Goal: Transaction & Acquisition: Purchase product/service

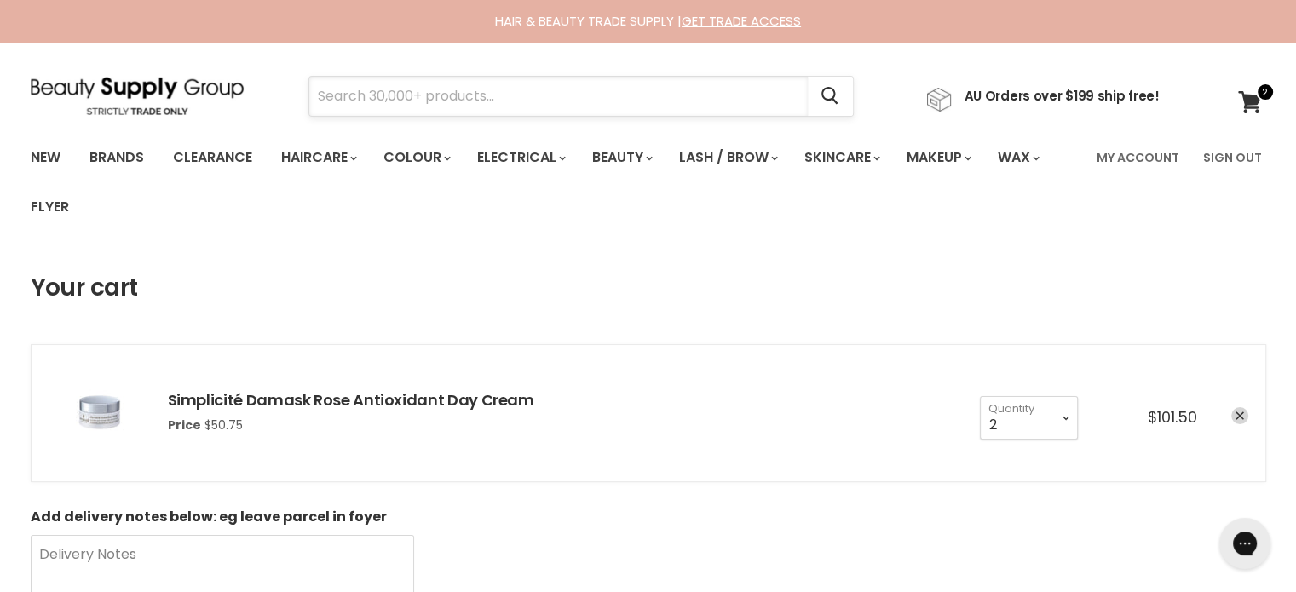
paste input "Davroe Beyond Blonde Intense Icy"
type input "Davroe Beyond Blonde Intense Icy"
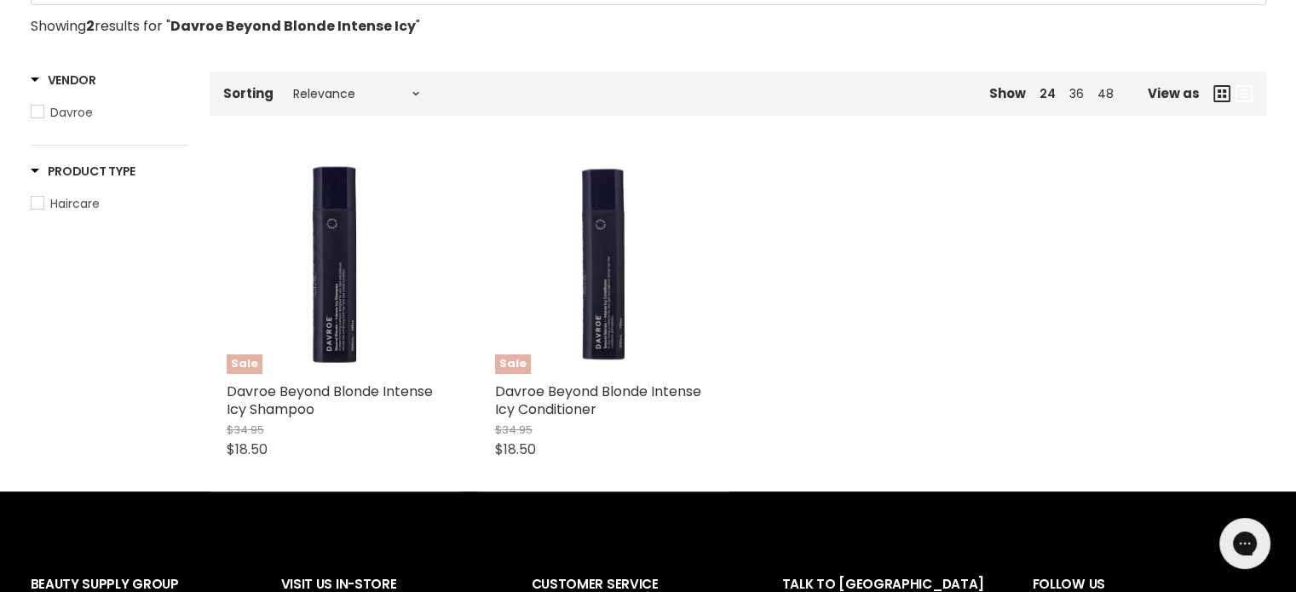
scroll to position [341, 0]
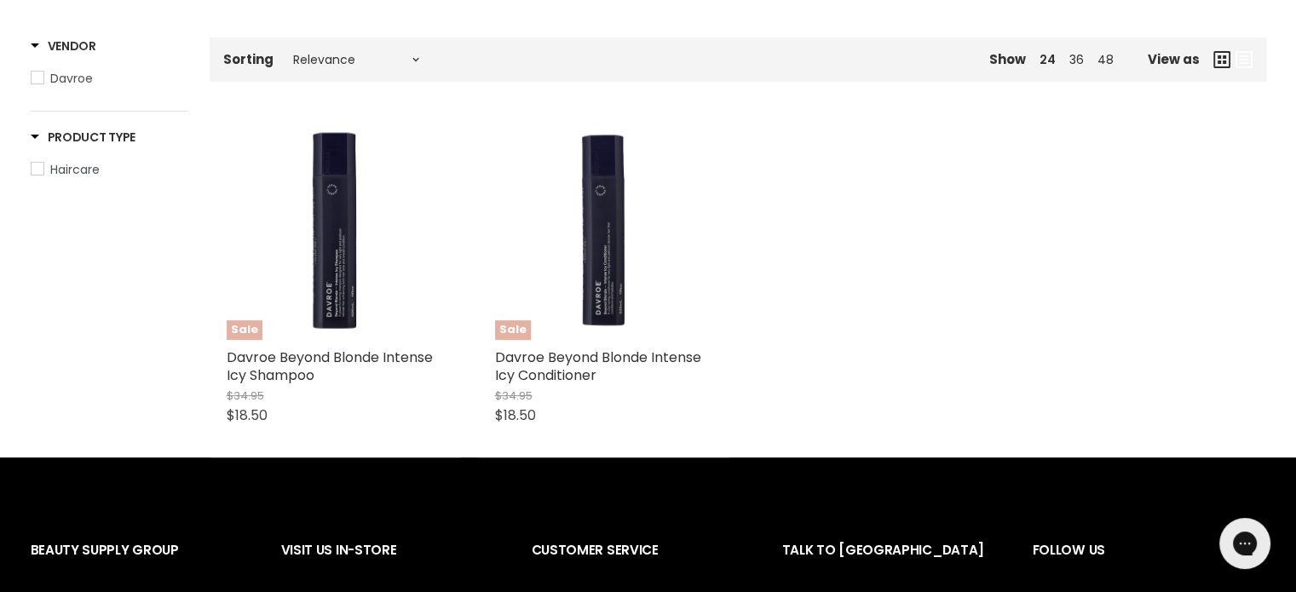
type input "Davroe Beyond Blonde Intense Icy"
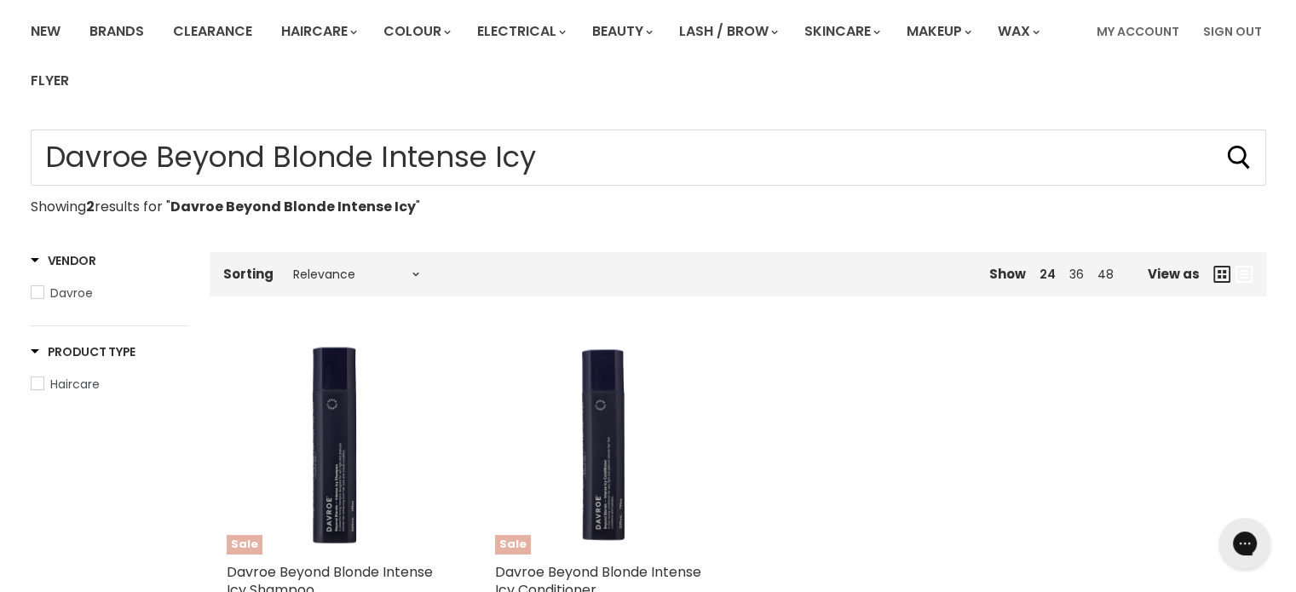
scroll to position [0, 0]
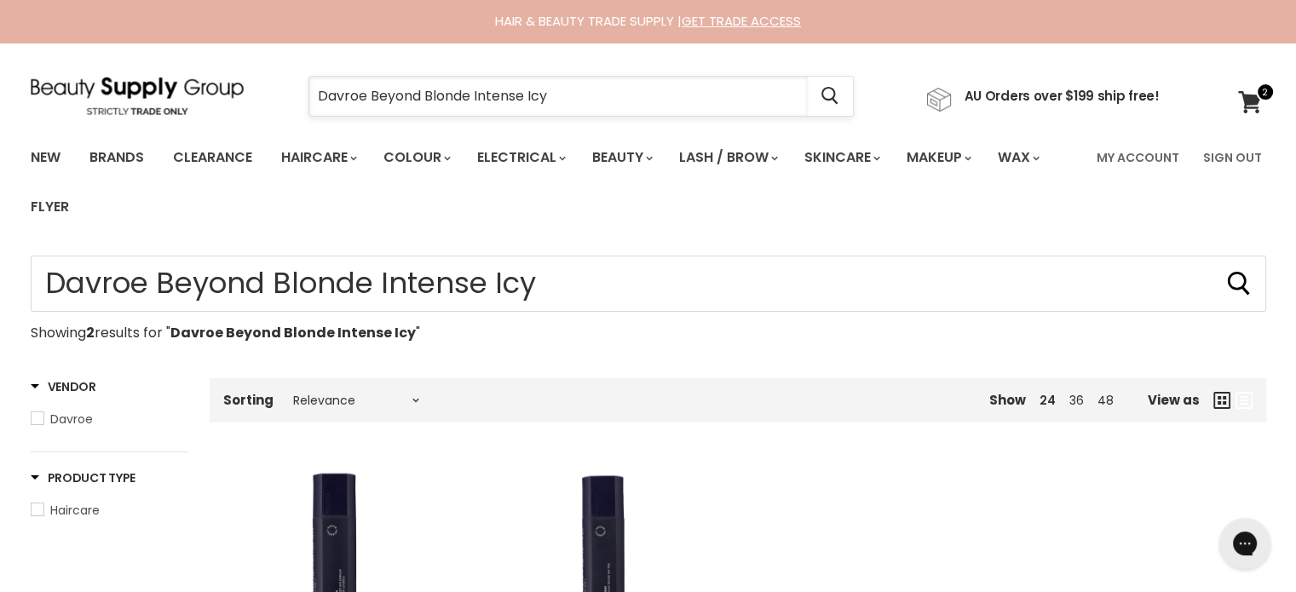
click at [607, 111] on input "Davroe Beyond Blonde Intense Icy" at bounding box center [558, 96] width 499 height 39
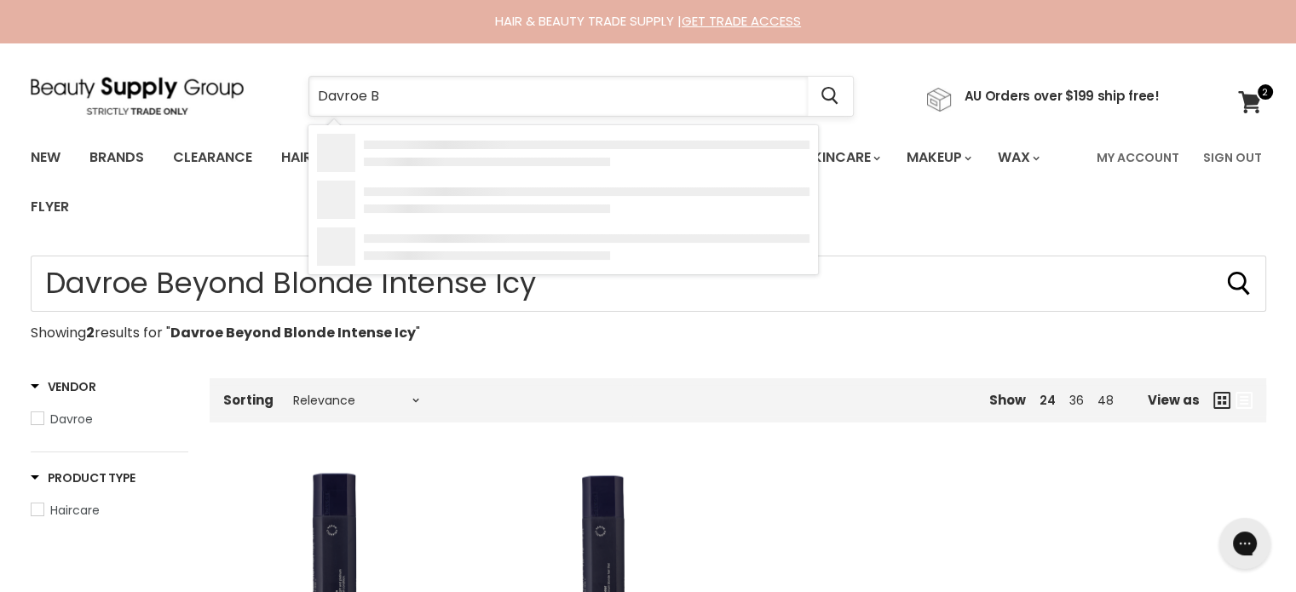
type input "Davroe"
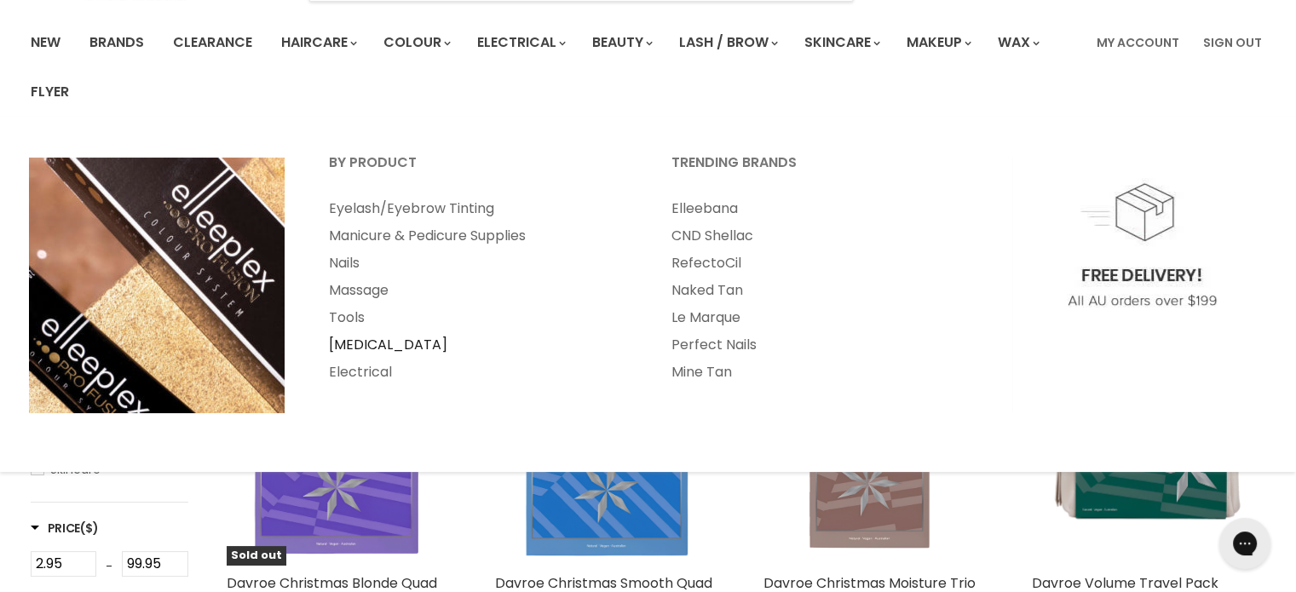
scroll to position [341, 0]
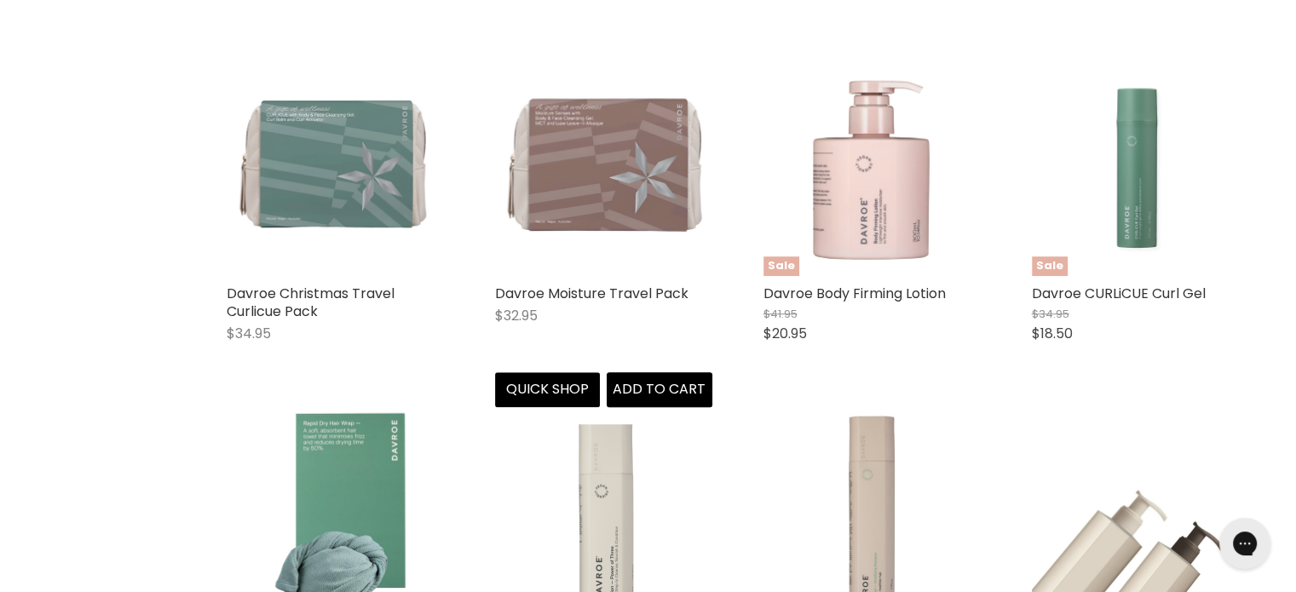
type input "Davroe"
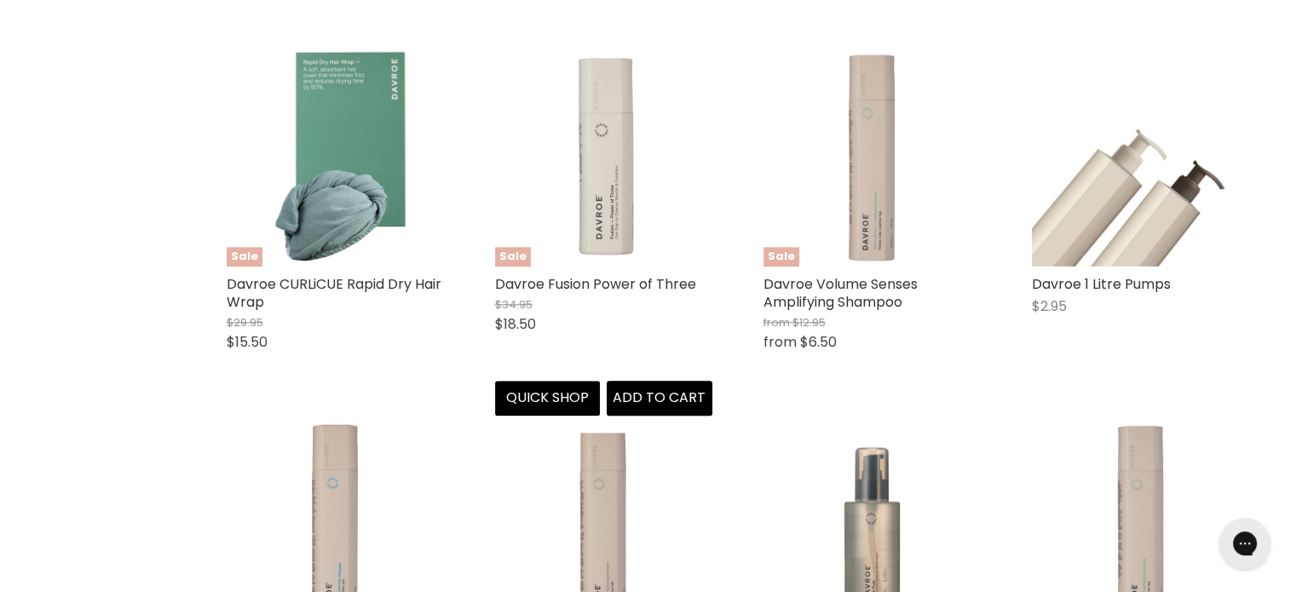
scroll to position [1619, 0]
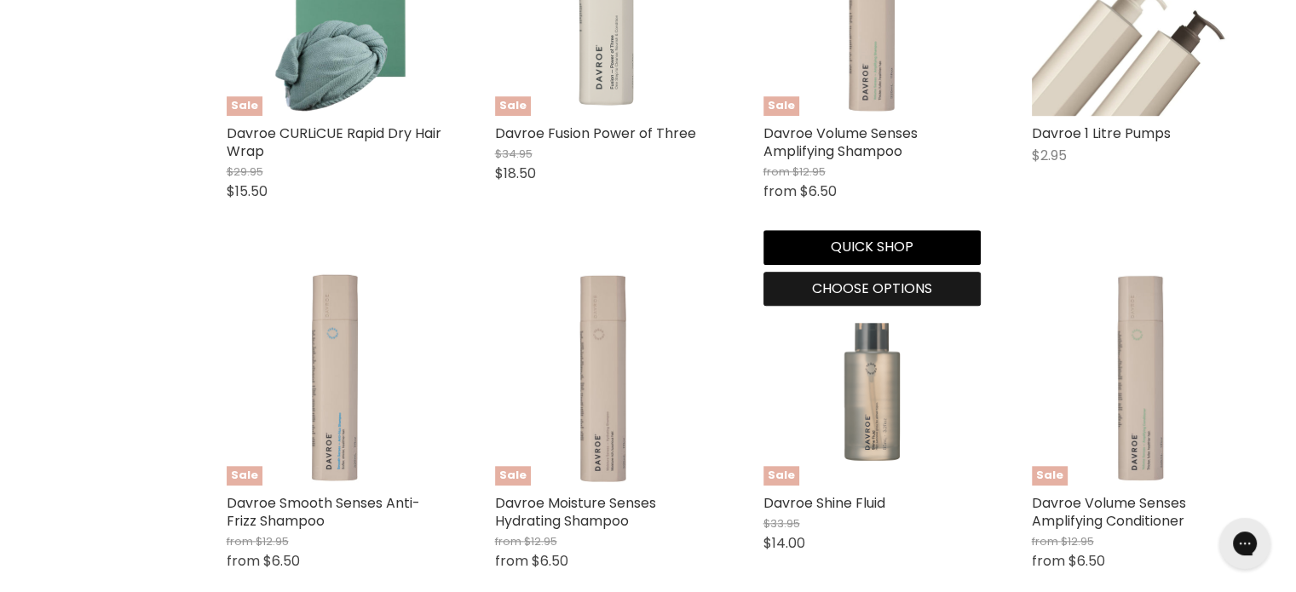
click at [860, 294] on span "Choose options" at bounding box center [872, 289] width 120 height 20
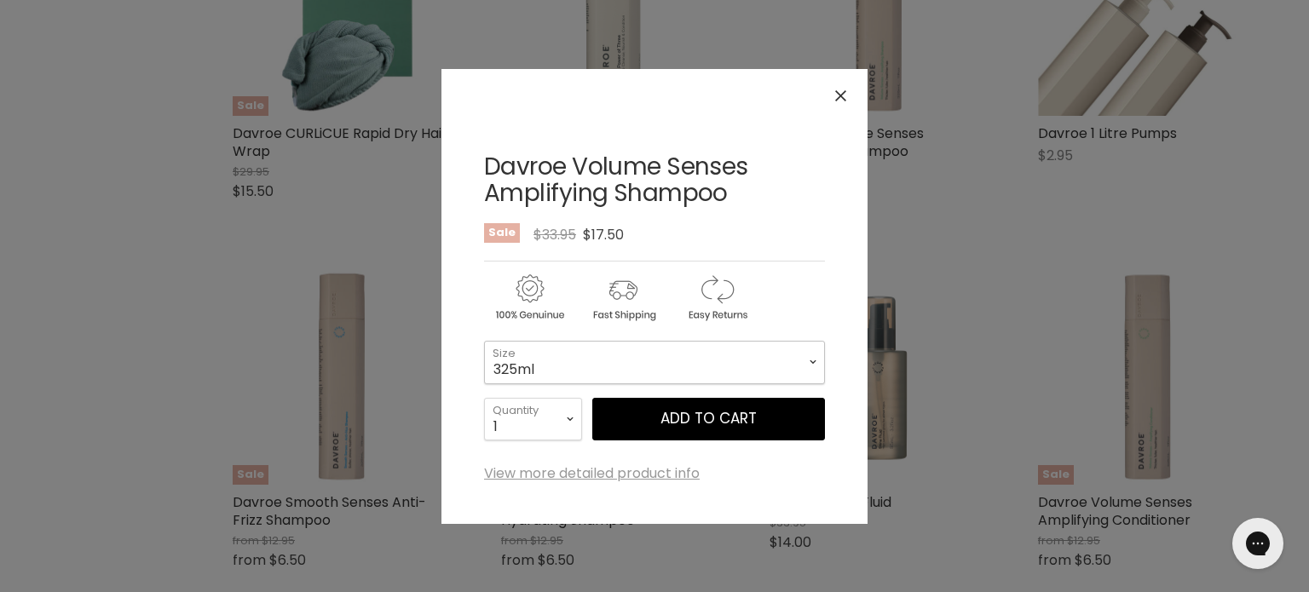
click at [649, 367] on select "325ml 100ml 1 Litre" at bounding box center [654, 362] width 341 height 43
click at [651, 369] on select "325ml 100ml 1 Litre" at bounding box center [654, 362] width 341 height 43
click at [836, 98] on icon "Close" at bounding box center [840, 95] width 11 height 11
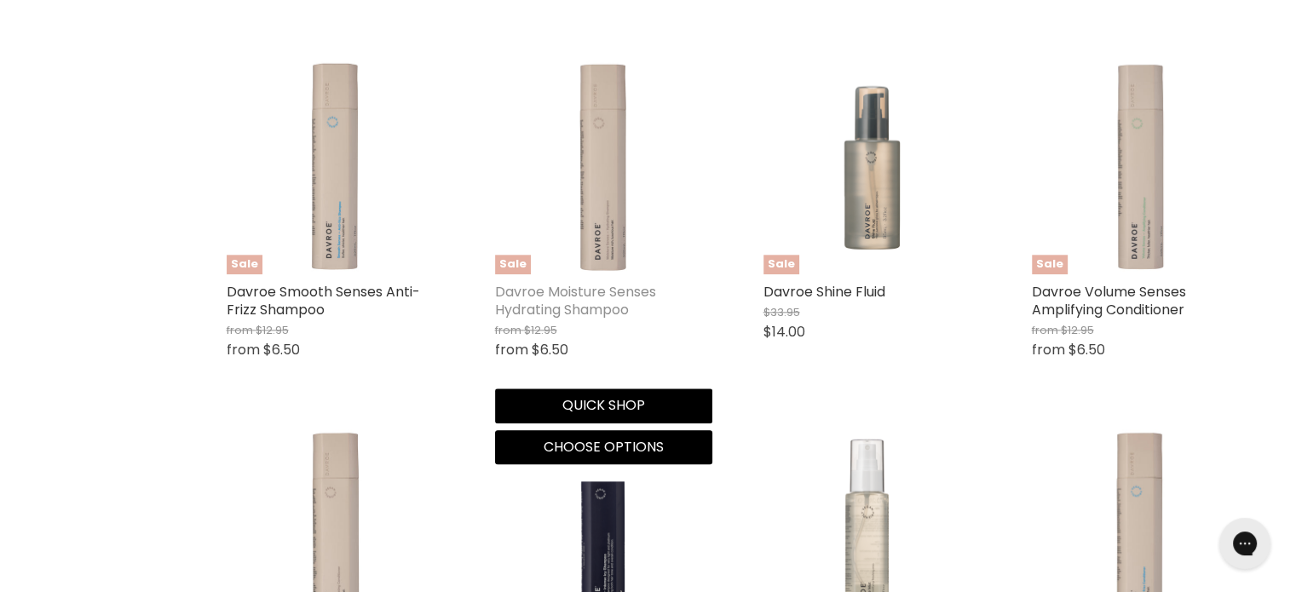
scroll to position [2045, 0]
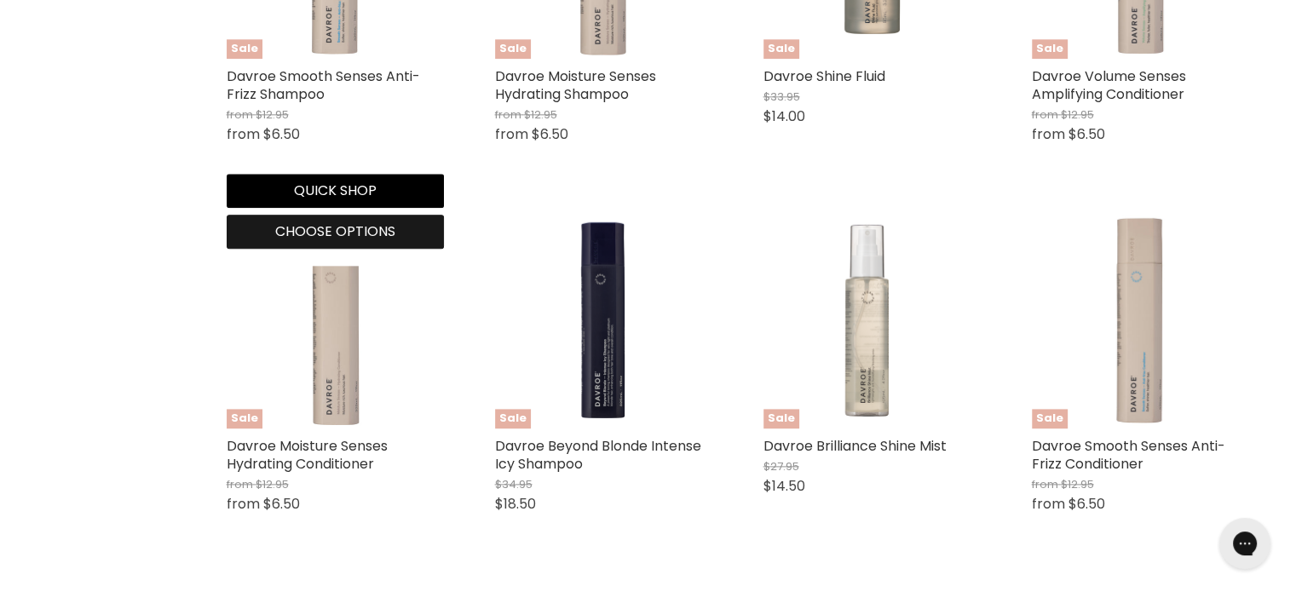
click at [337, 231] on span "Choose options" at bounding box center [335, 232] width 120 height 20
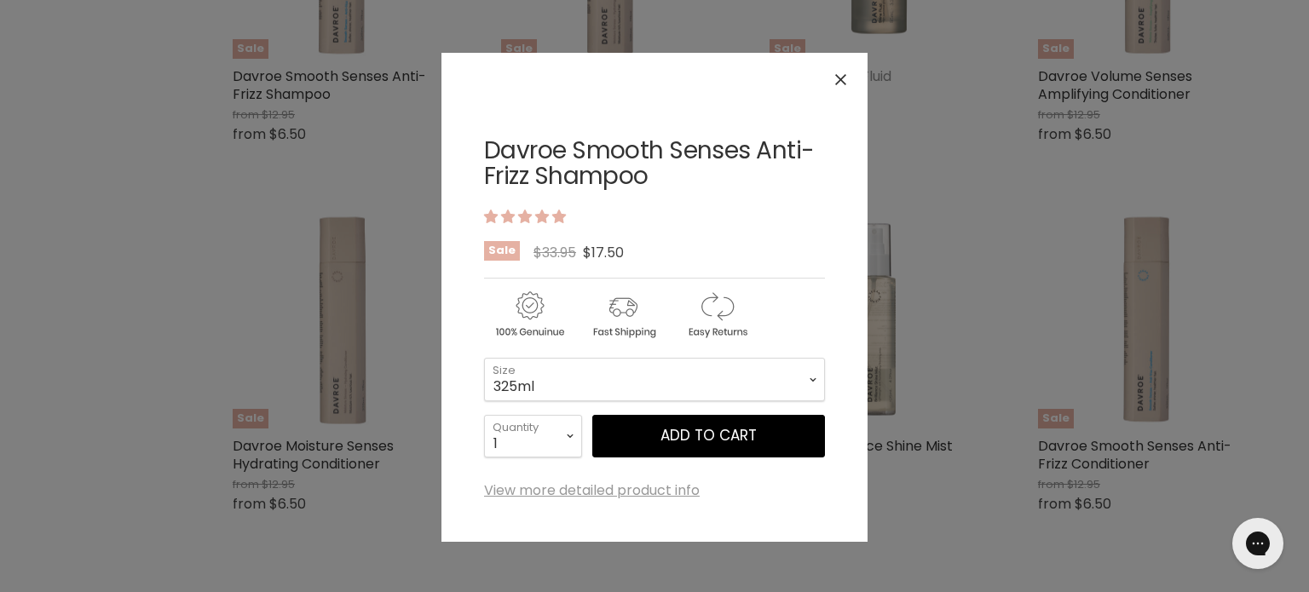
click at [840, 74] on icon "Close" at bounding box center [840, 79] width 11 height 11
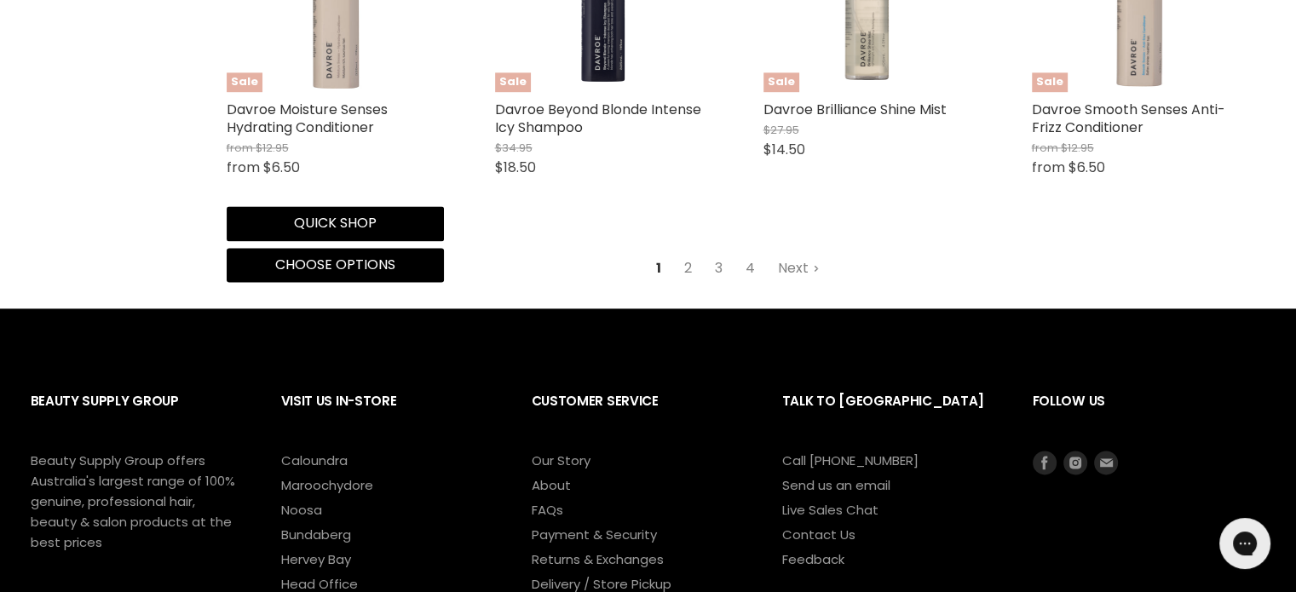
scroll to position [2386, 0]
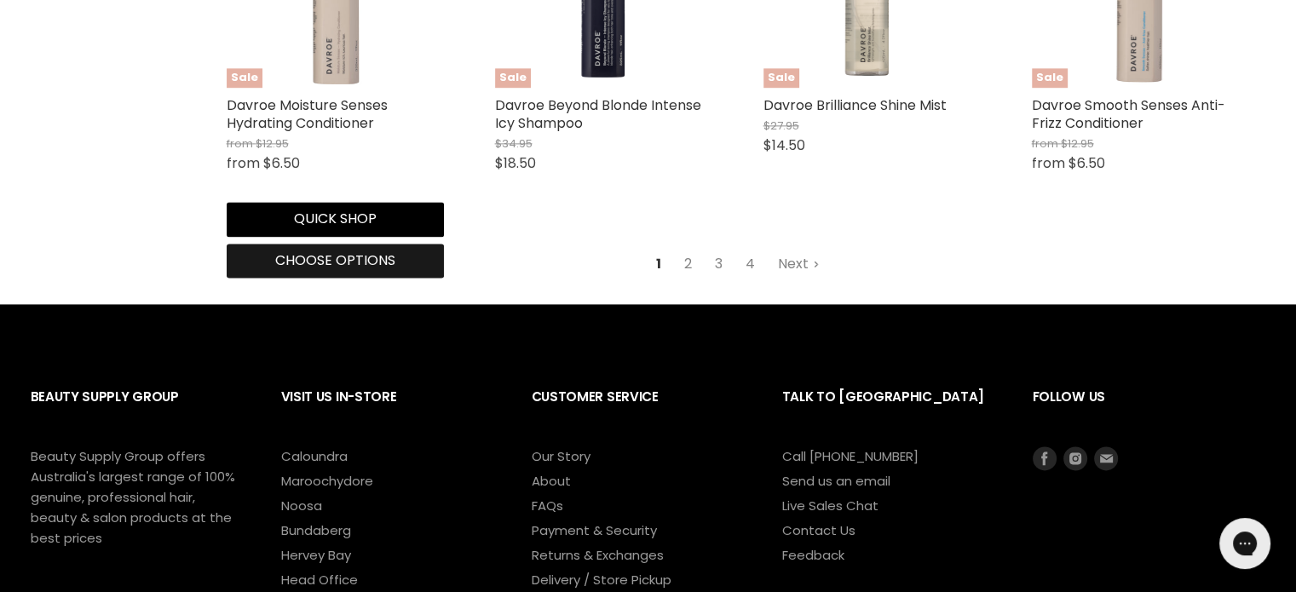
click at [332, 268] on span "Choose options" at bounding box center [335, 261] width 120 height 20
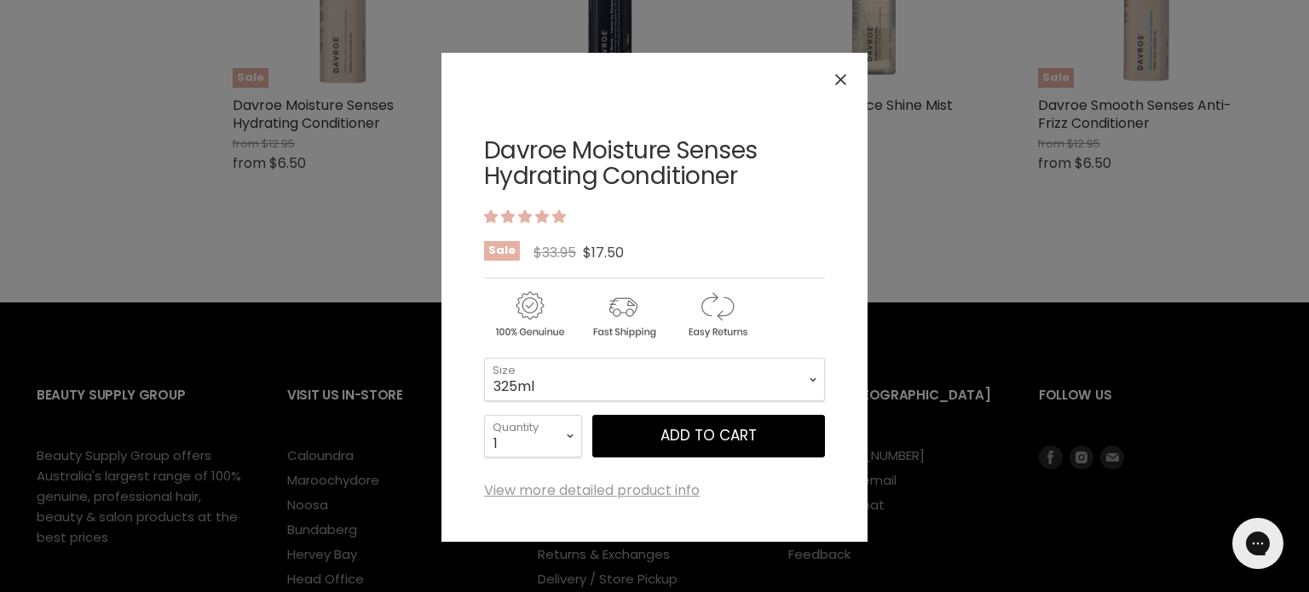
click at [835, 77] on icon "Close" at bounding box center [840, 79] width 11 height 11
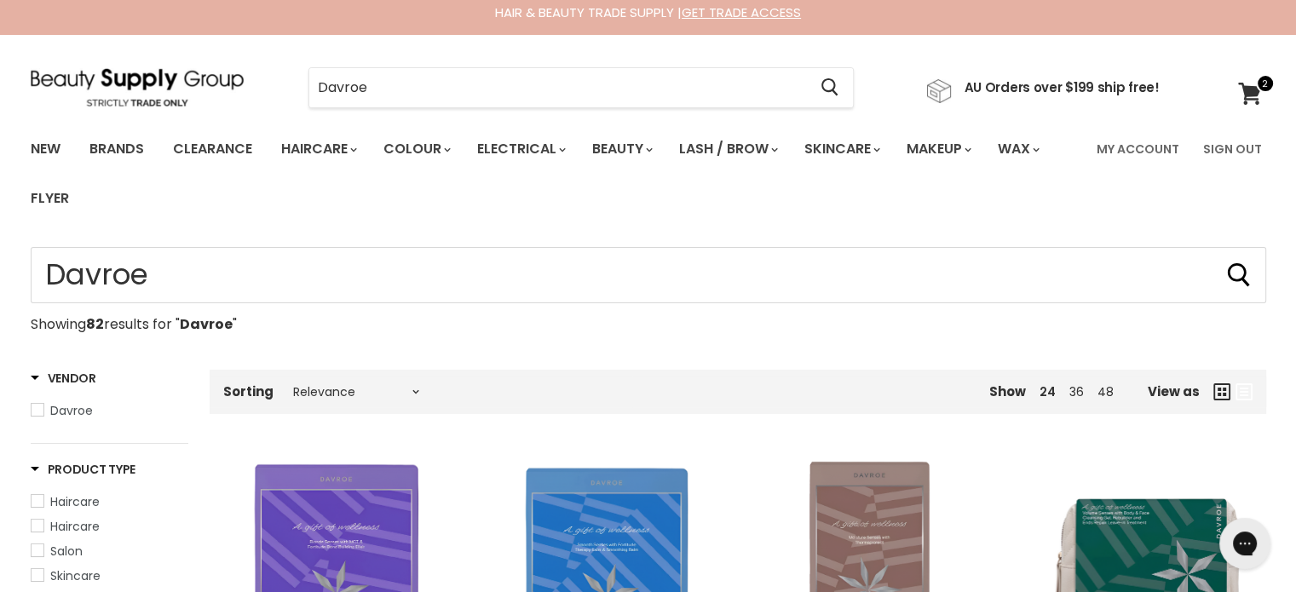
scroll to position [0, 0]
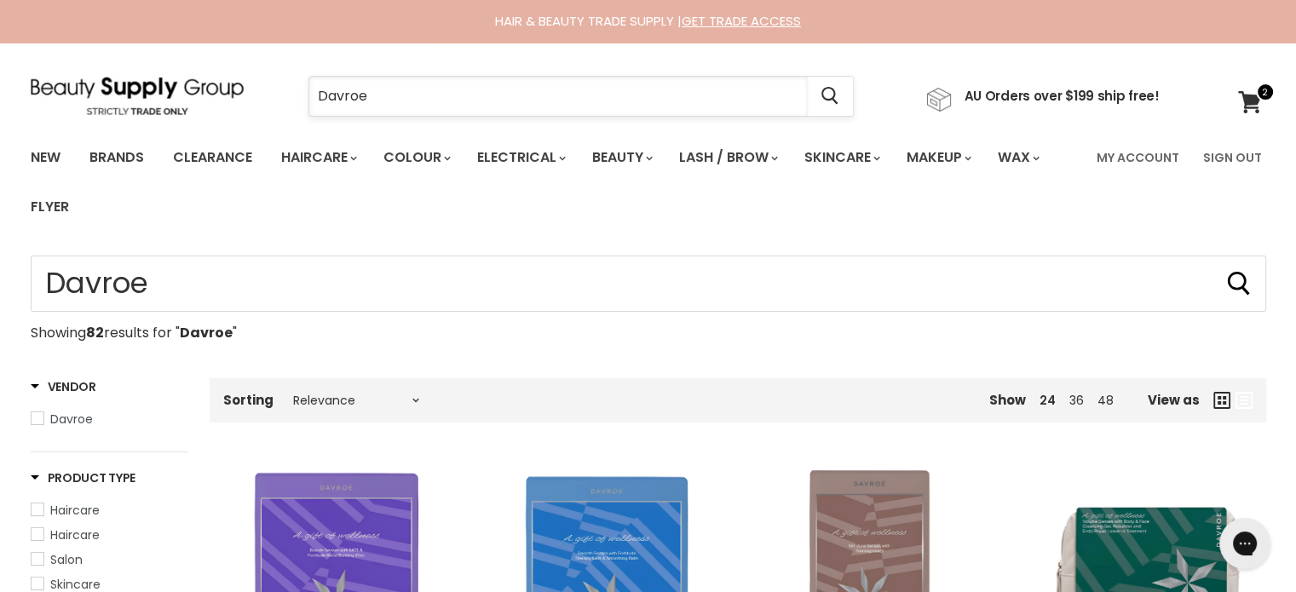
click at [399, 88] on input "Davroe" at bounding box center [558, 96] width 499 height 39
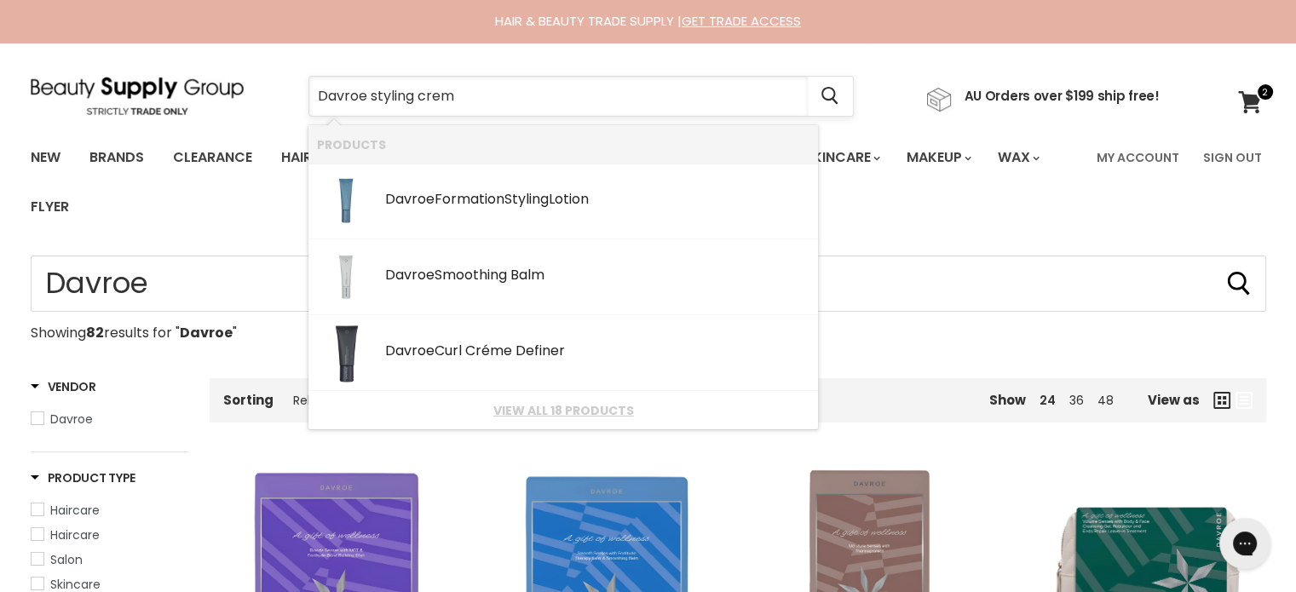
type input "Davroe styling creme"
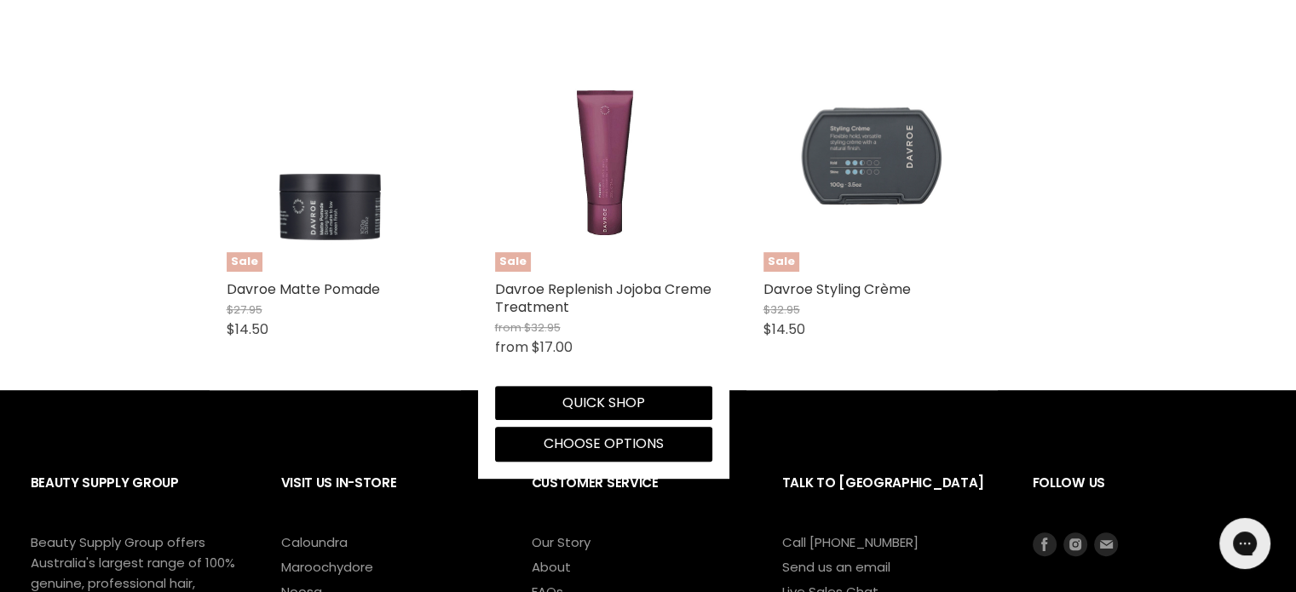
scroll to position [767, 0]
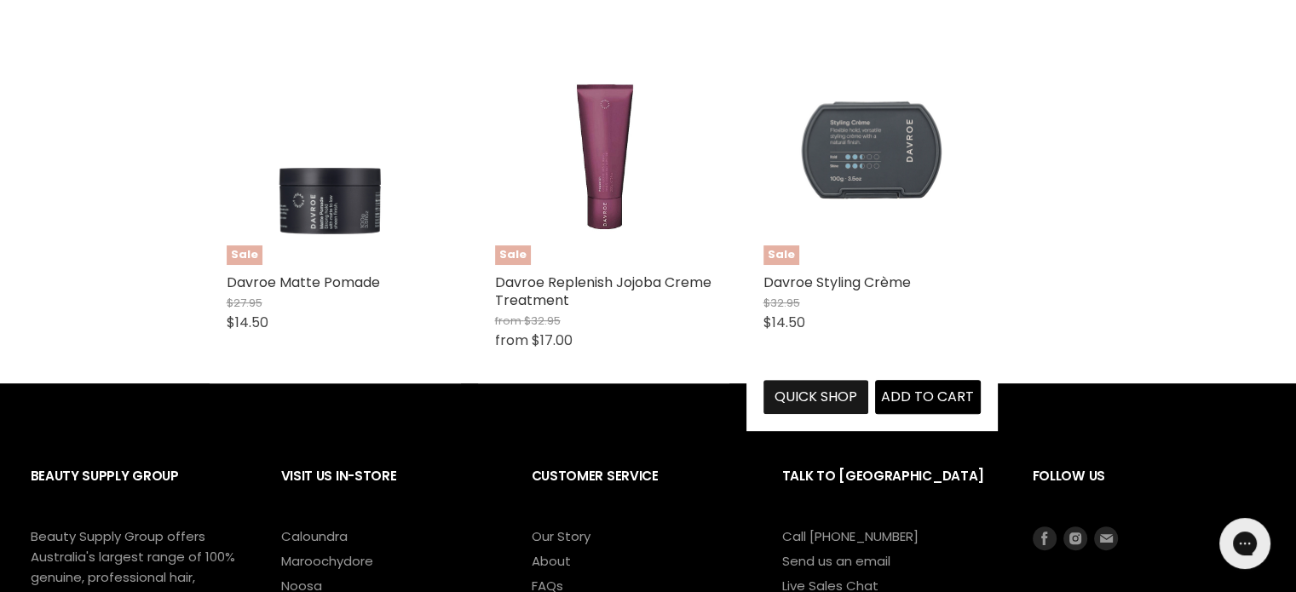
click at [825, 389] on button "Quick shop" at bounding box center [817, 397] width 106 height 34
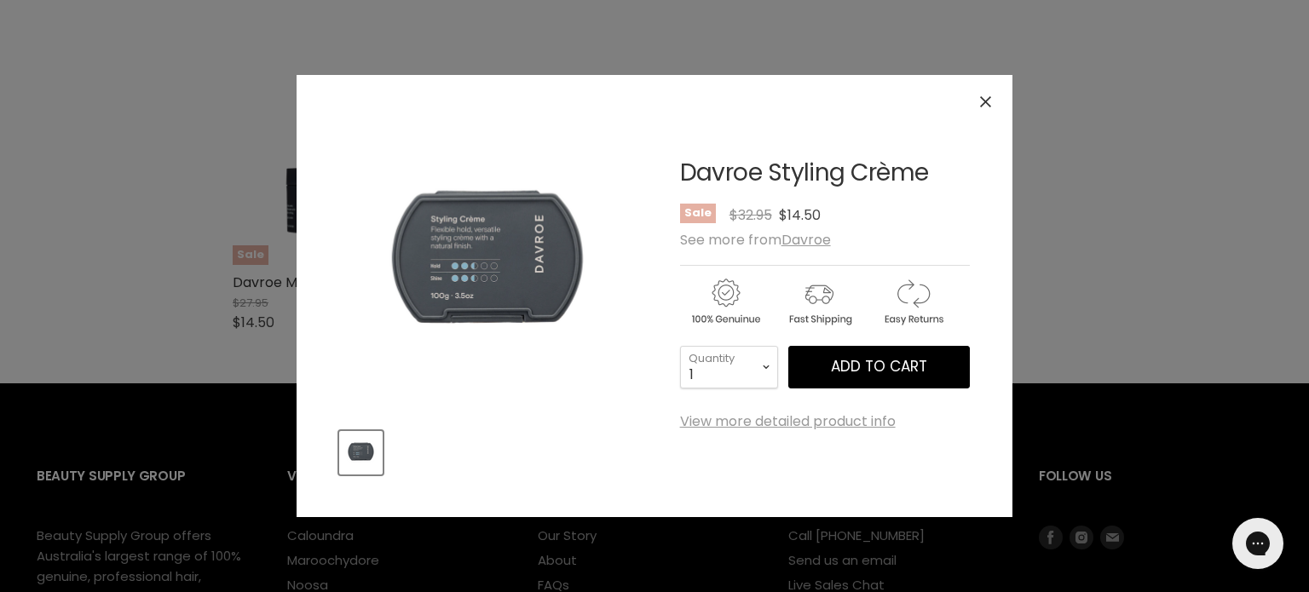
click at [982, 105] on icon "Close" at bounding box center [985, 101] width 11 height 11
